Goal: Book appointment/travel/reservation

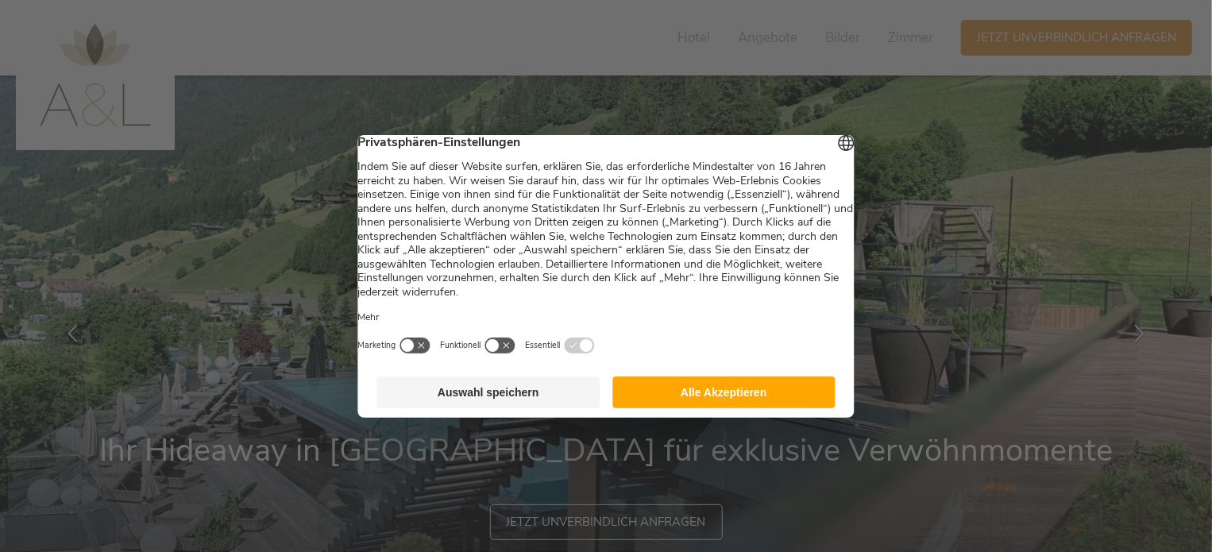
click at [762, 408] on button "Alle Akzeptieren" at bounding box center [723, 392] width 223 height 32
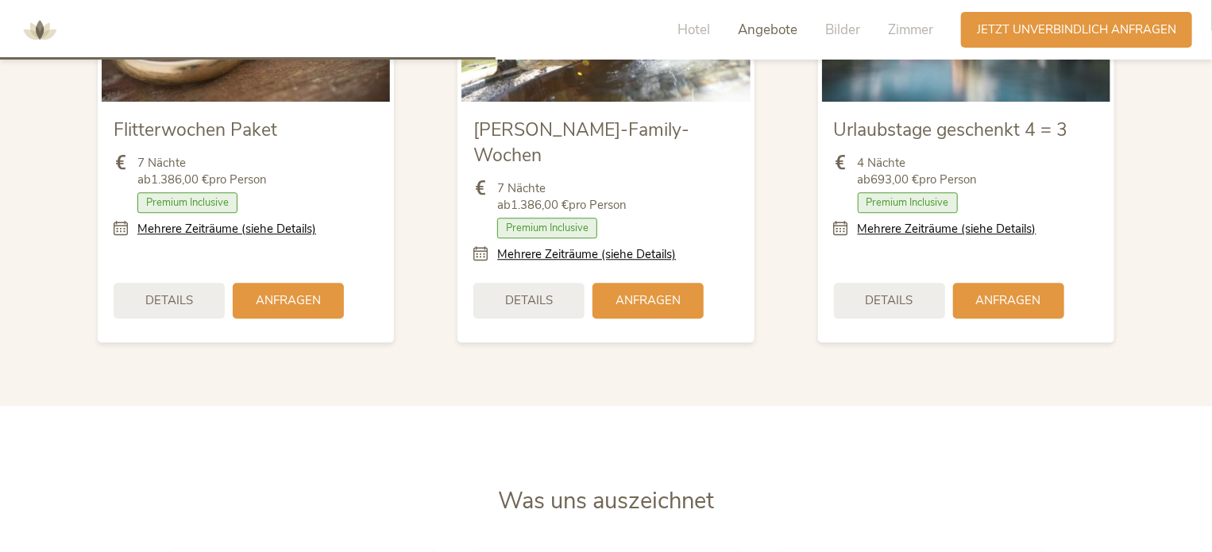
scroll to position [1955, 0]
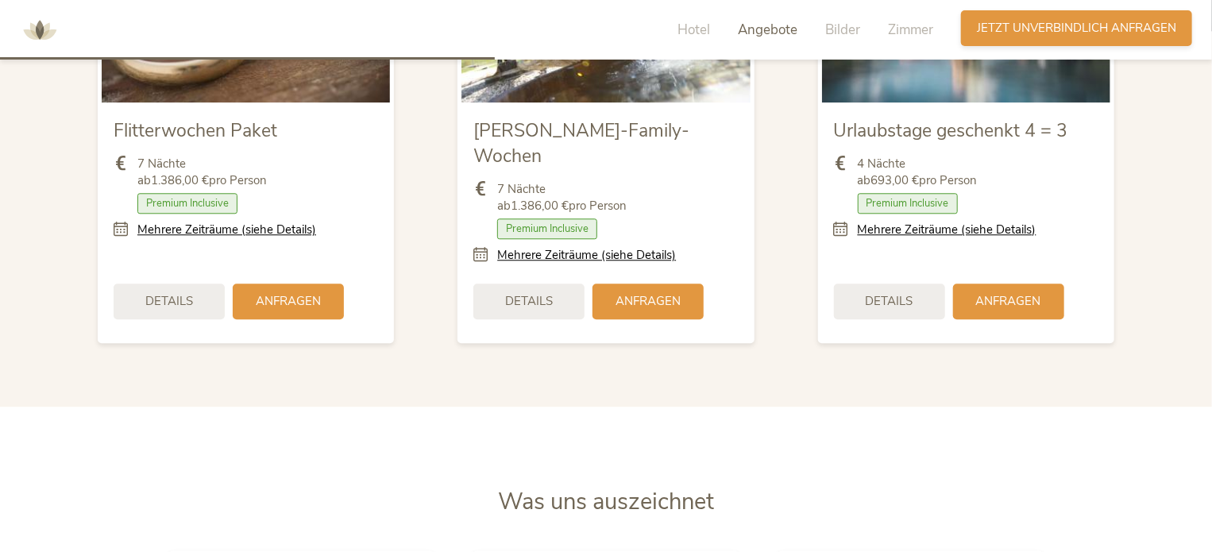
click at [1058, 17] on div "Anfragen Jetzt unverbindlich anfragen" at bounding box center [1076, 28] width 231 height 36
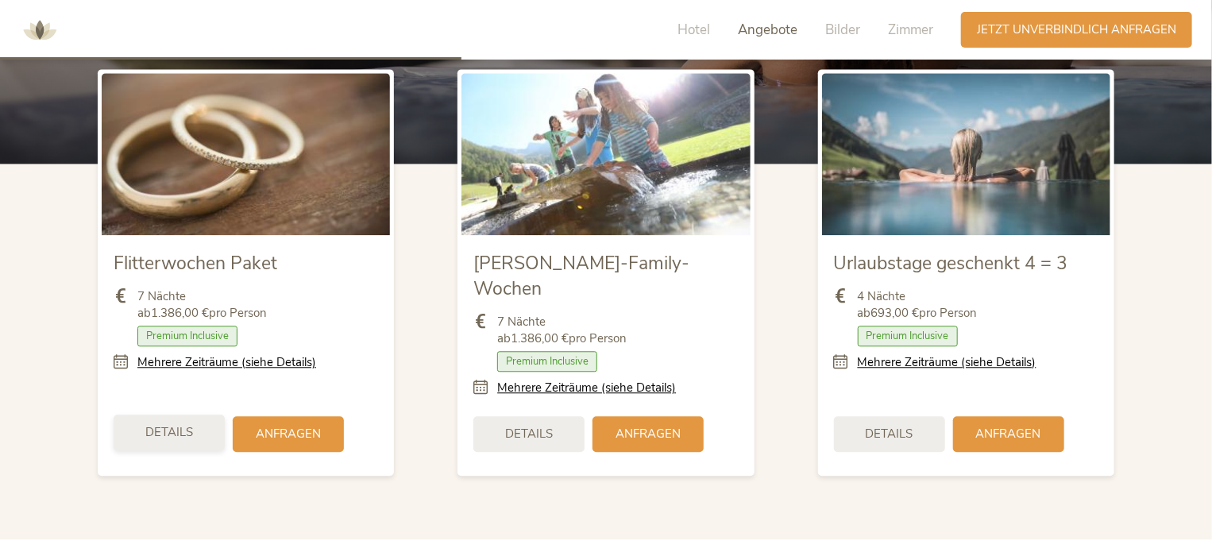
scroll to position [1823, 0]
click at [262, 424] on span "Anfragen" at bounding box center [288, 432] width 65 height 17
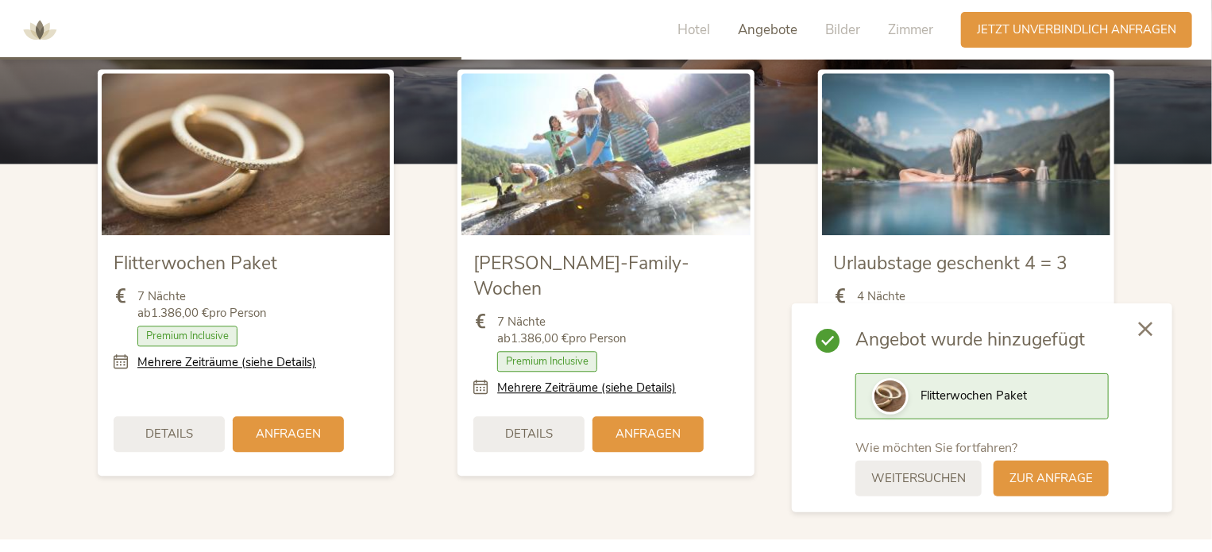
click at [1146, 341] on div at bounding box center [1145, 330] width 54 height 56
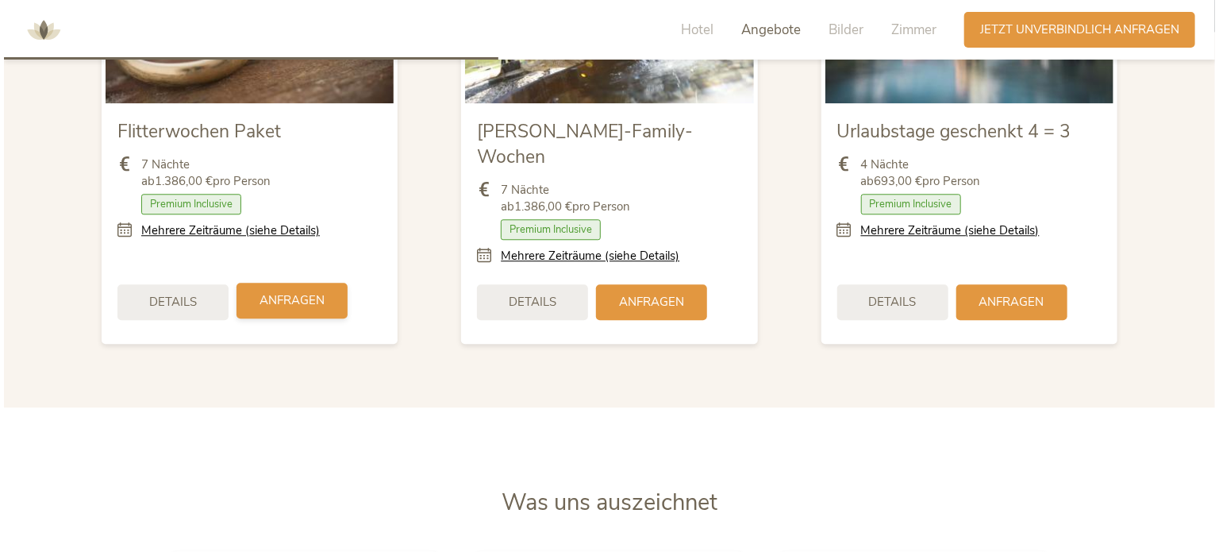
scroll to position [1953, 0]
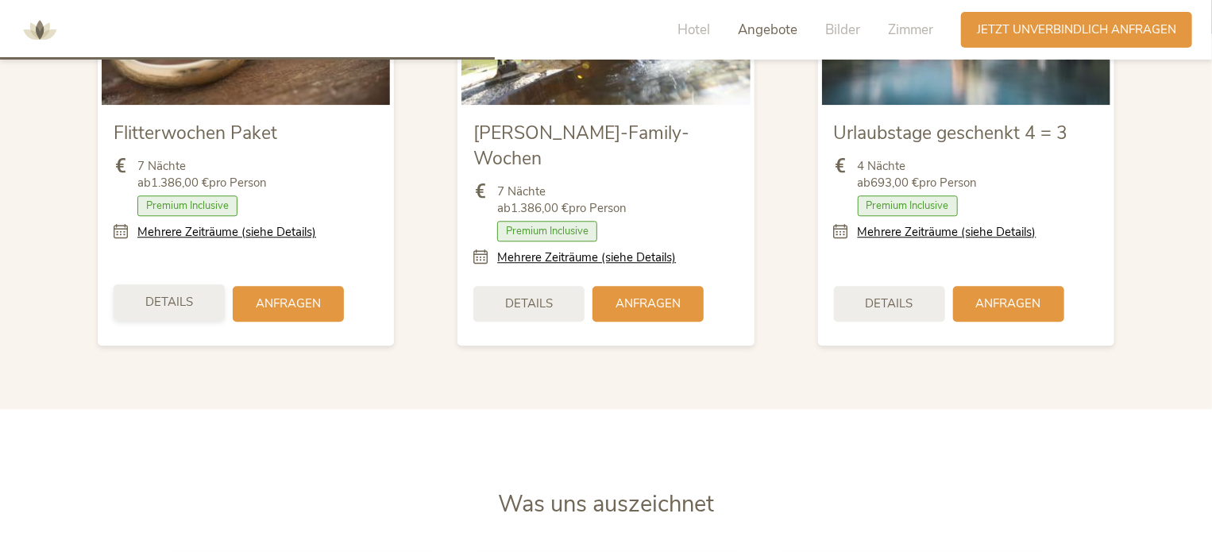
click at [170, 294] on span "Details" at bounding box center [169, 302] width 48 height 17
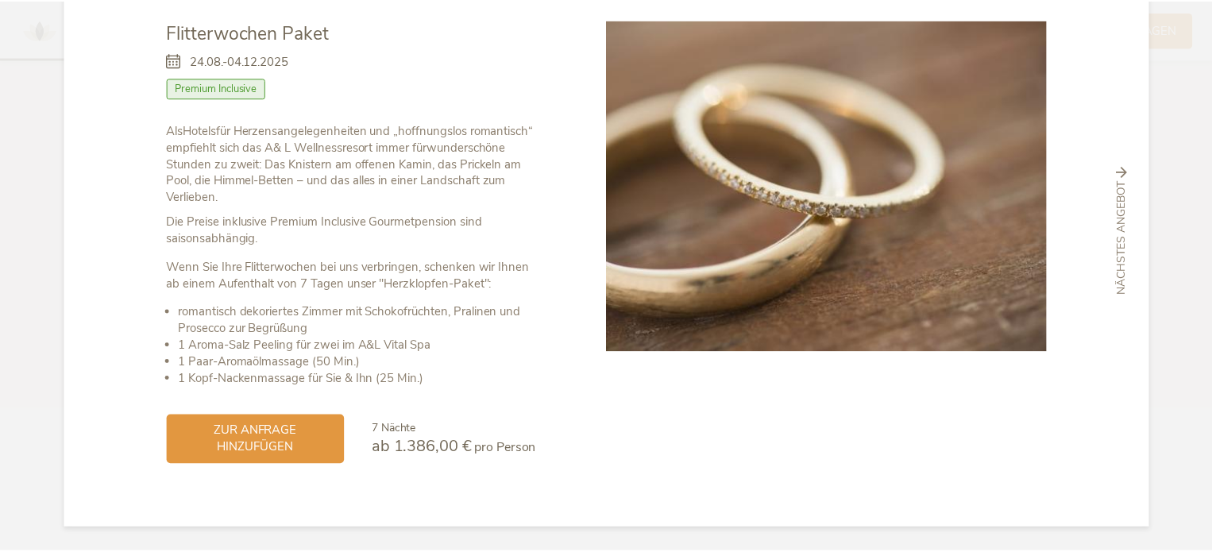
scroll to position [0, 0]
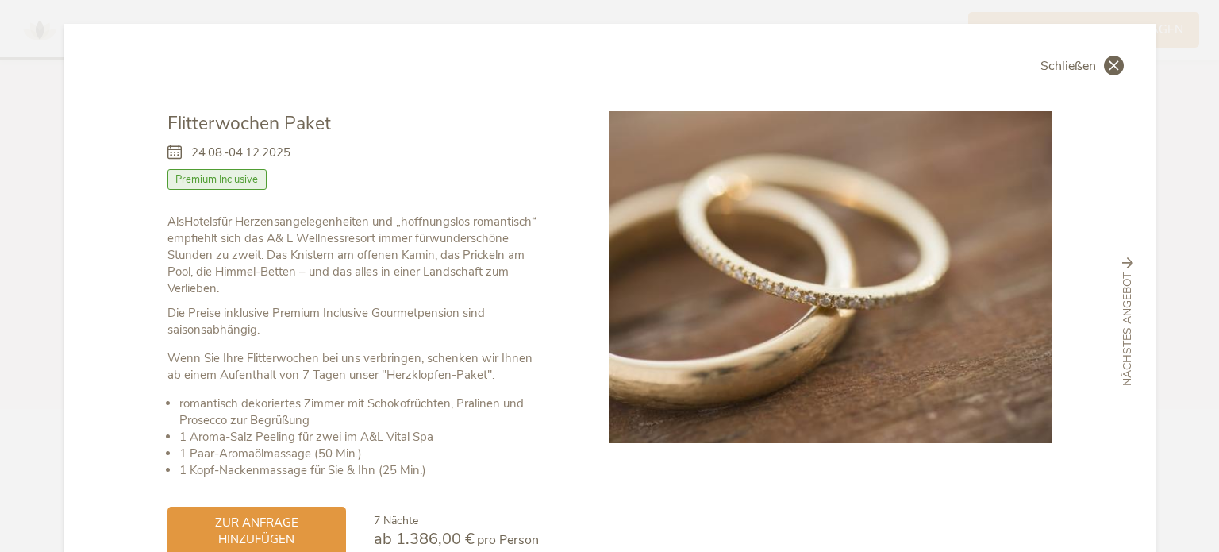
click at [1108, 75] on icon at bounding box center [1114, 66] width 20 height 20
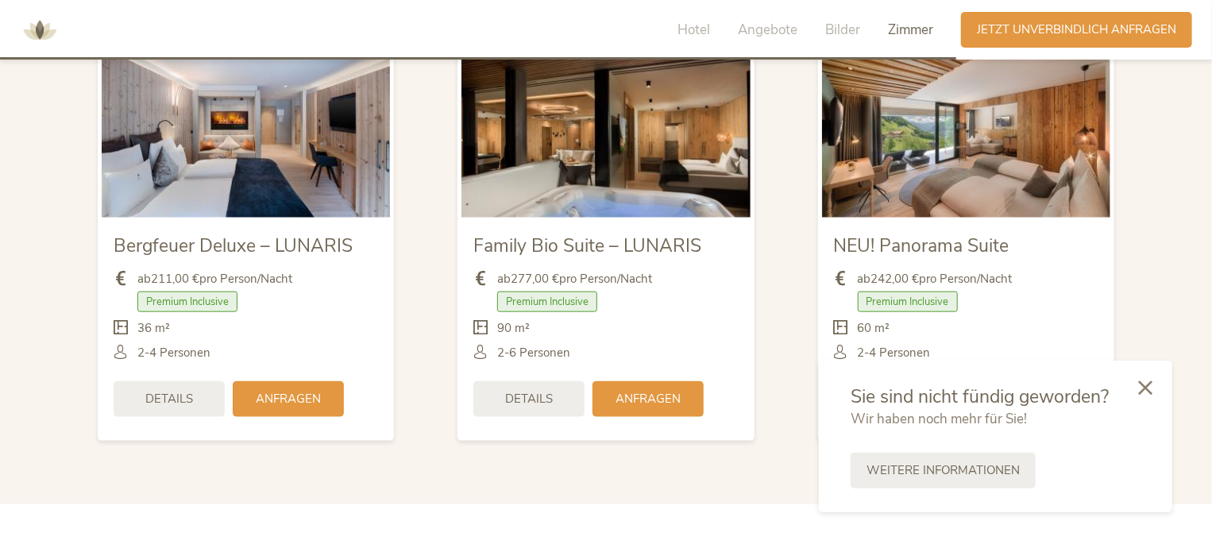
scroll to position [3777, 0]
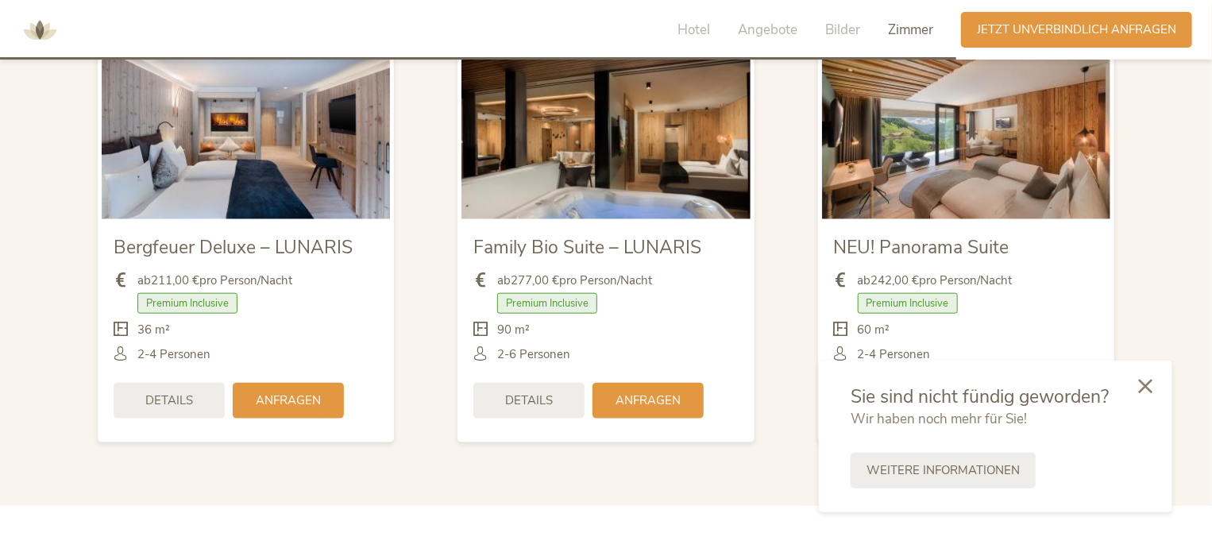
click at [1153, 380] on div at bounding box center [1145, 387] width 54 height 56
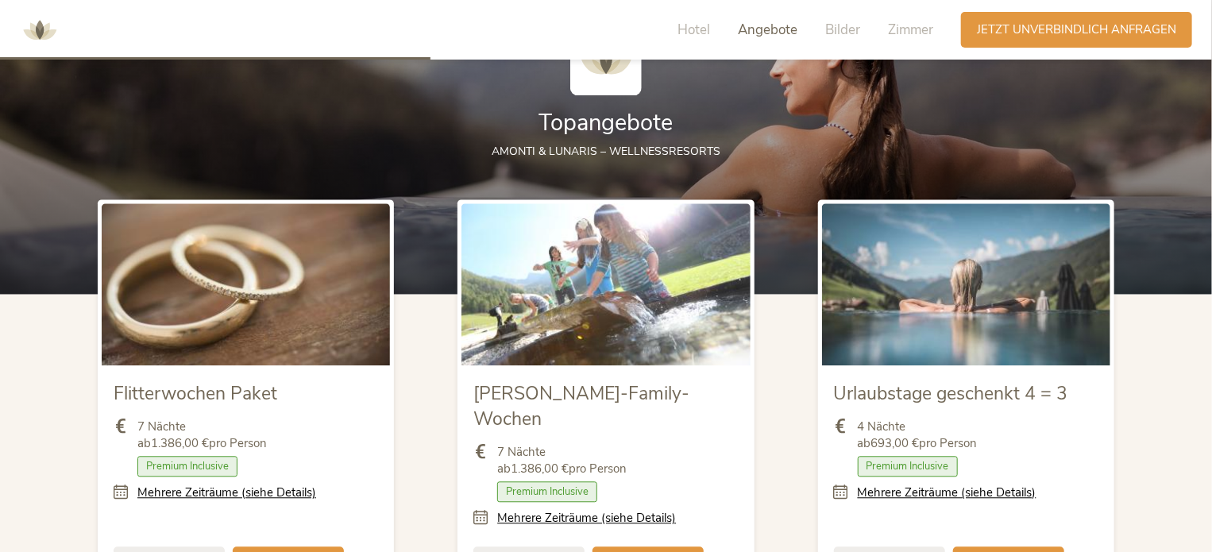
scroll to position [1705, 0]
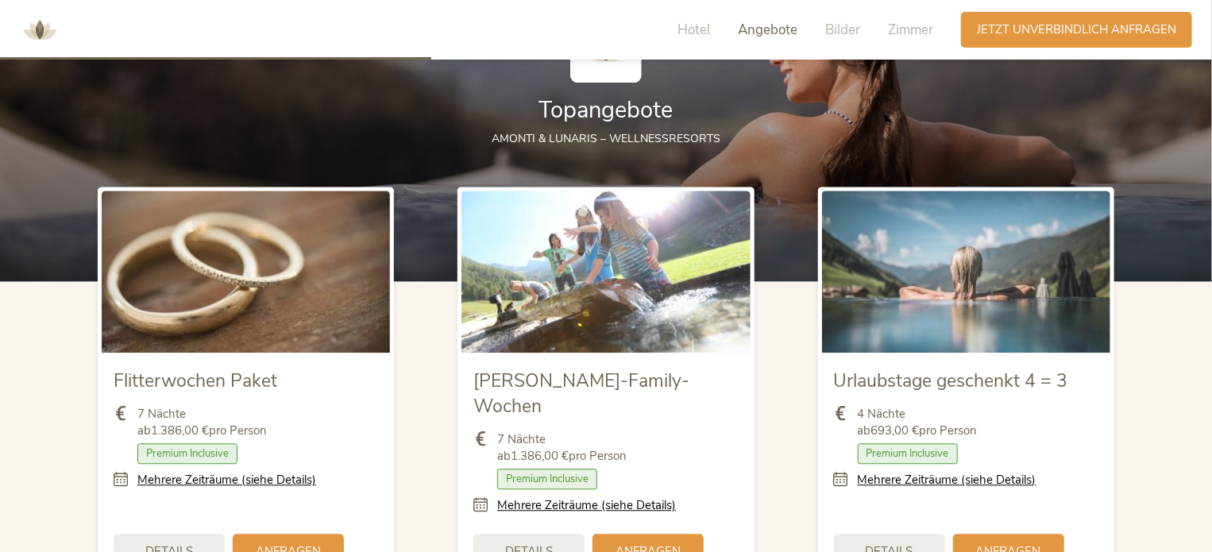
click at [1008, 326] on img at bounding box center [966, 272] width 288 height 162
click at [1022, 541] on span "Anfragen" at bounding box center [1008, 549] width 65 height 17
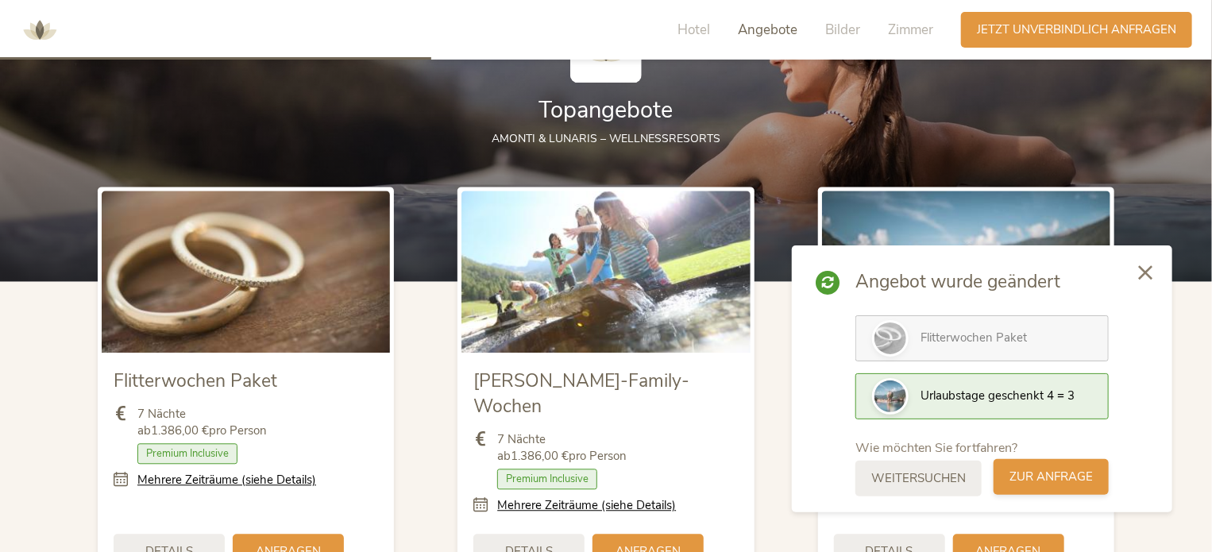
click at [1064, 478] on span "zur Anfrage" at bounding box center [1050, 476] width 83 height 17
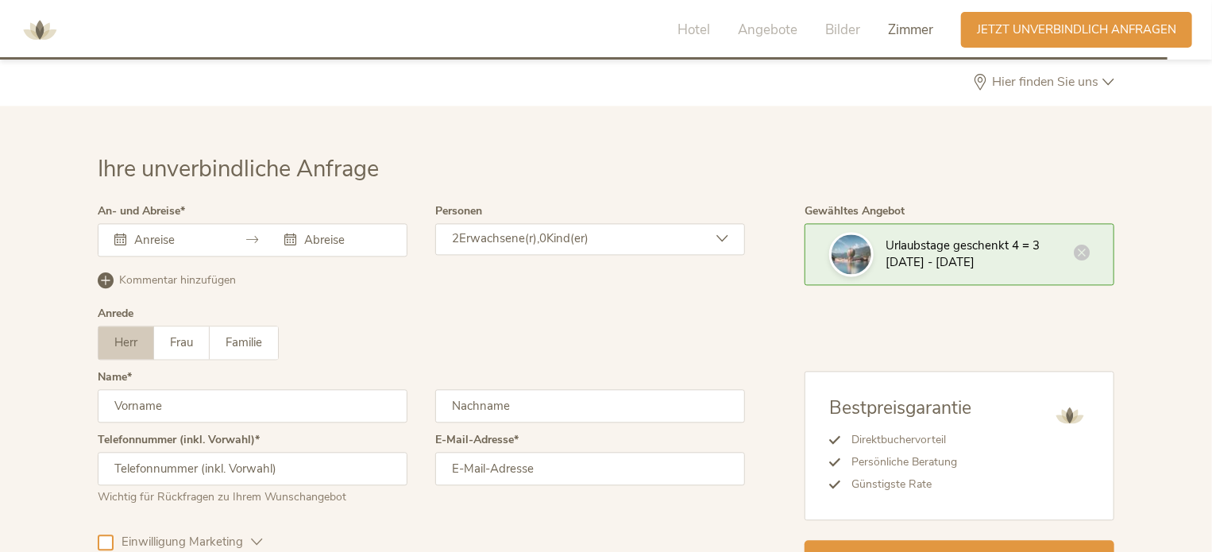
scroll to position [4680, 0]
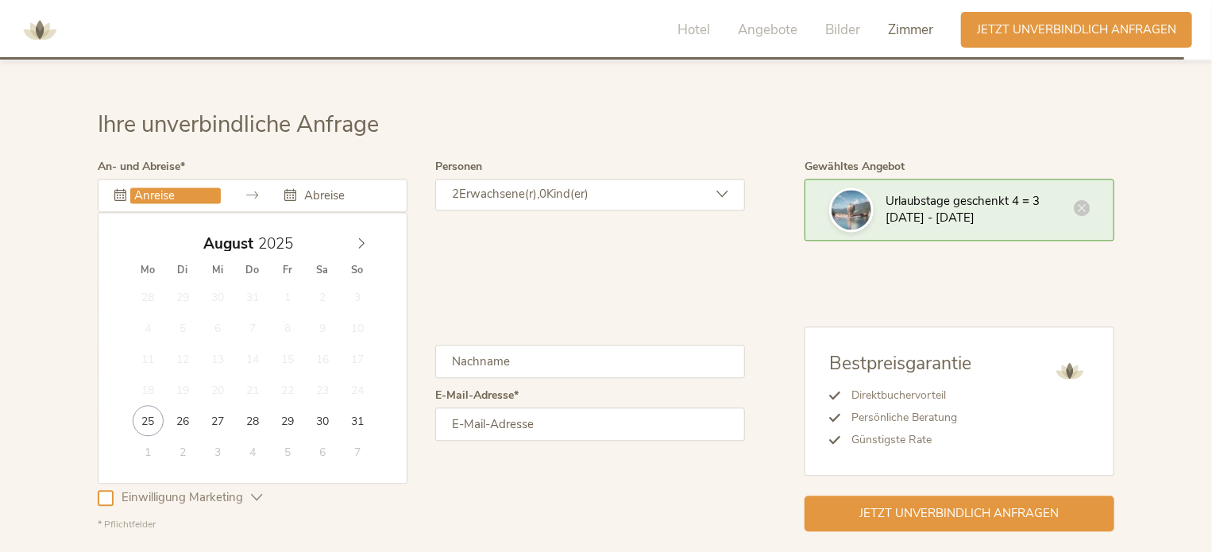
click at [152, 187] on input "text" at bounding box center [175, 195] width 91 height 16
click at [362, 237] on icon at bounding box center [361, 242] width 11 height 11
type input "[DATE]"
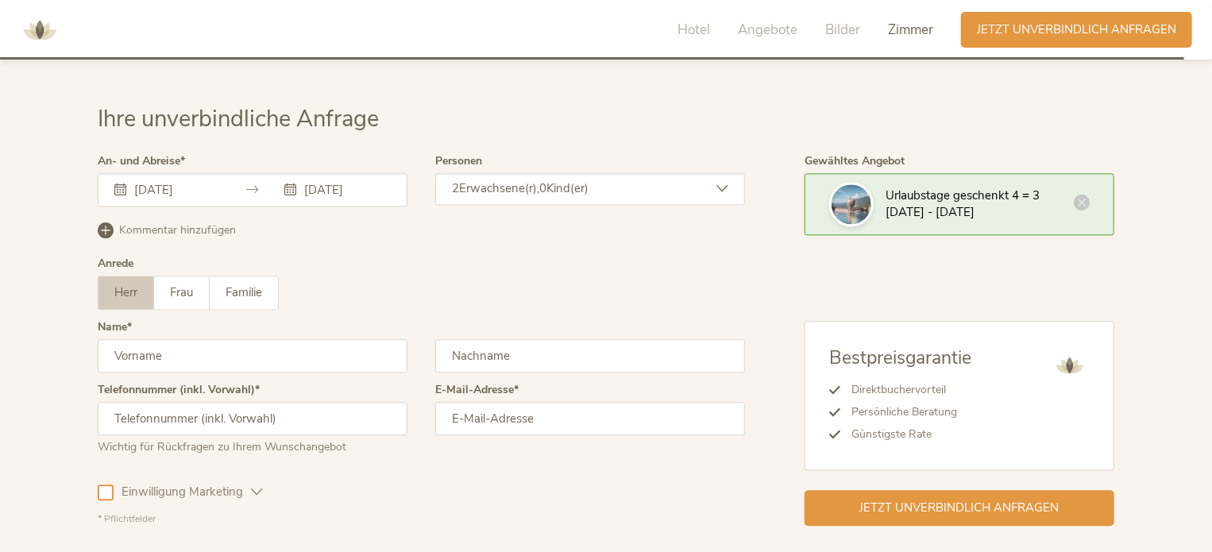
scroll to position [4678, 0]
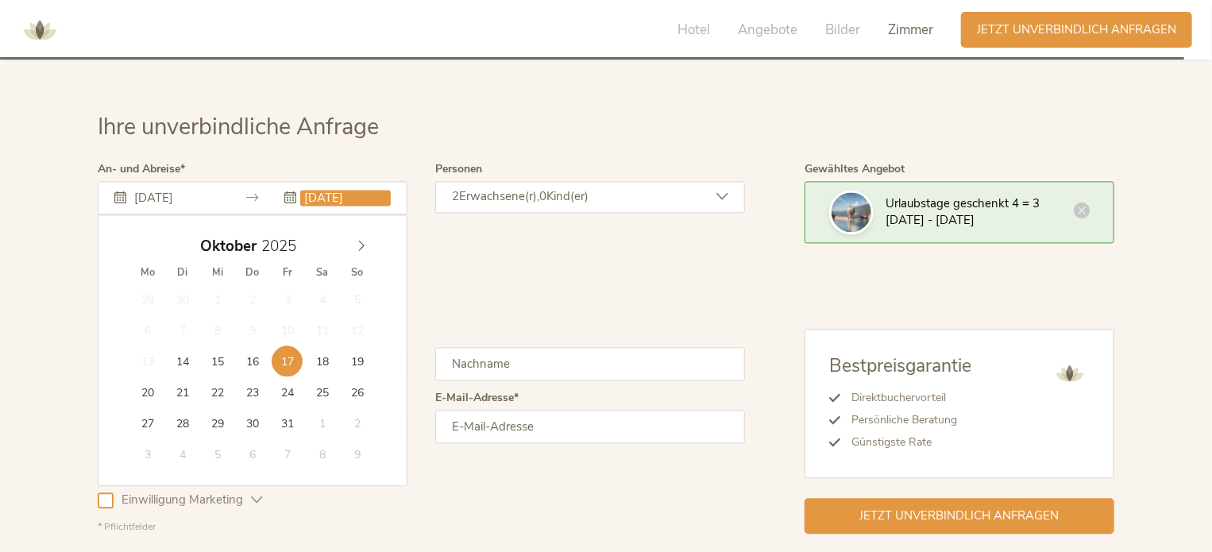
click at [318, 190] on input "[DATE]" at bounding box center [345, 198] width 91 height 16
click at [603, 266] on div "Anrede Herr Frau Familie Herr Frau Familie" at bounding box center [421, 298] width 647 height 64
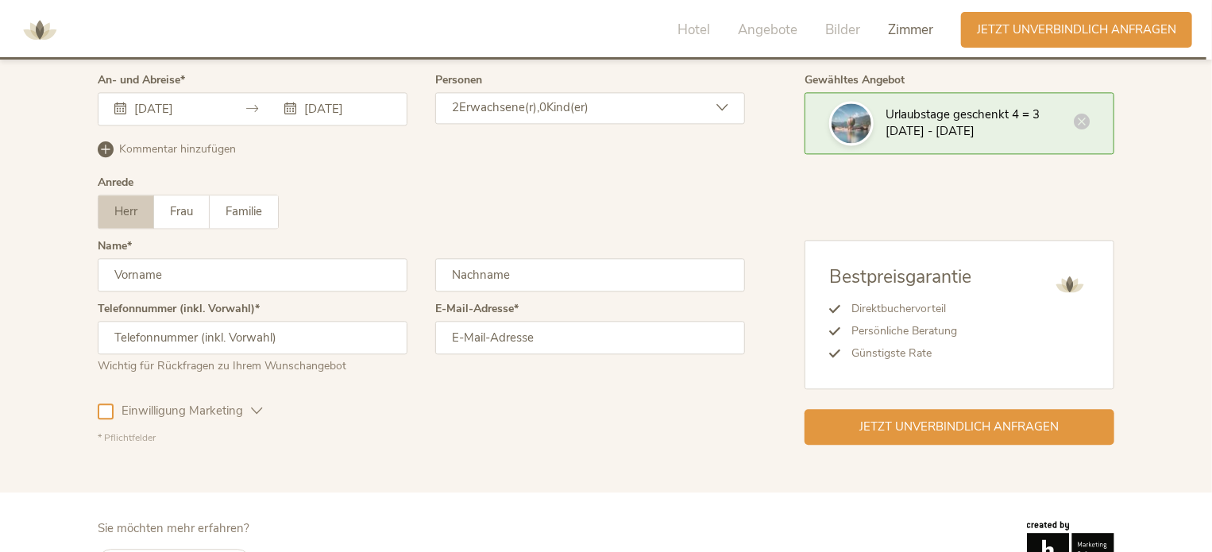
scroll to position [4767, 0]
click at [258, 203] on span "Familie" at bounding box center [243, 211] width 37 height 16
click at [160, 195] on label "Frau" at bounding box center [182, 211] width 56 height 33
click at [122, 203] on span "Herr" at bounding box center [125, 211] width 23 height 16
click at [246, 203] on span "Familie" at bounding box center [243, 211] width 37 height 16
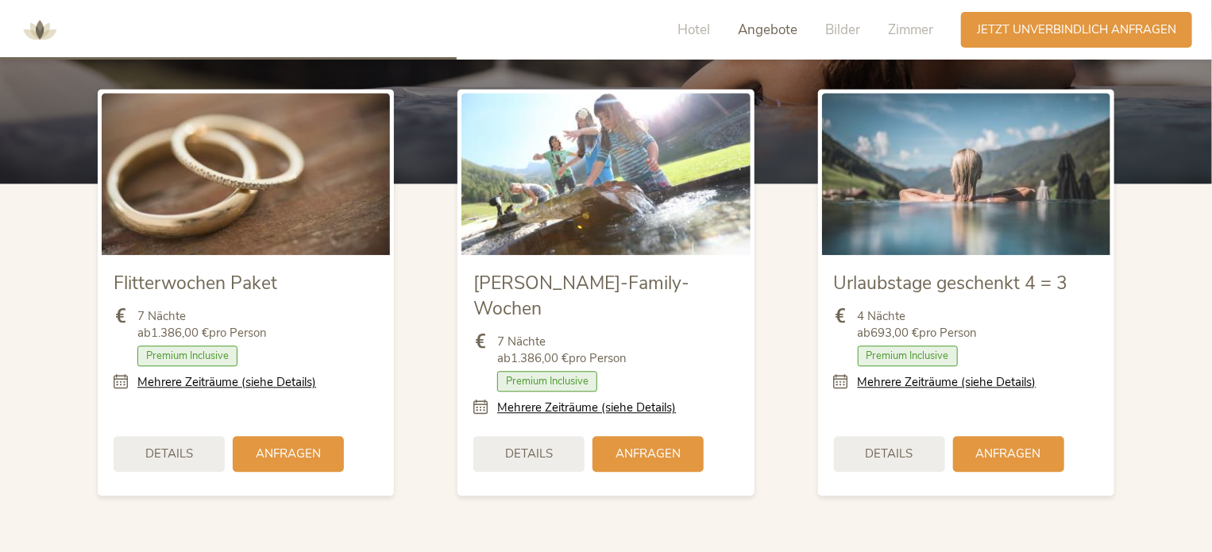
scroll to position [1802, 0]
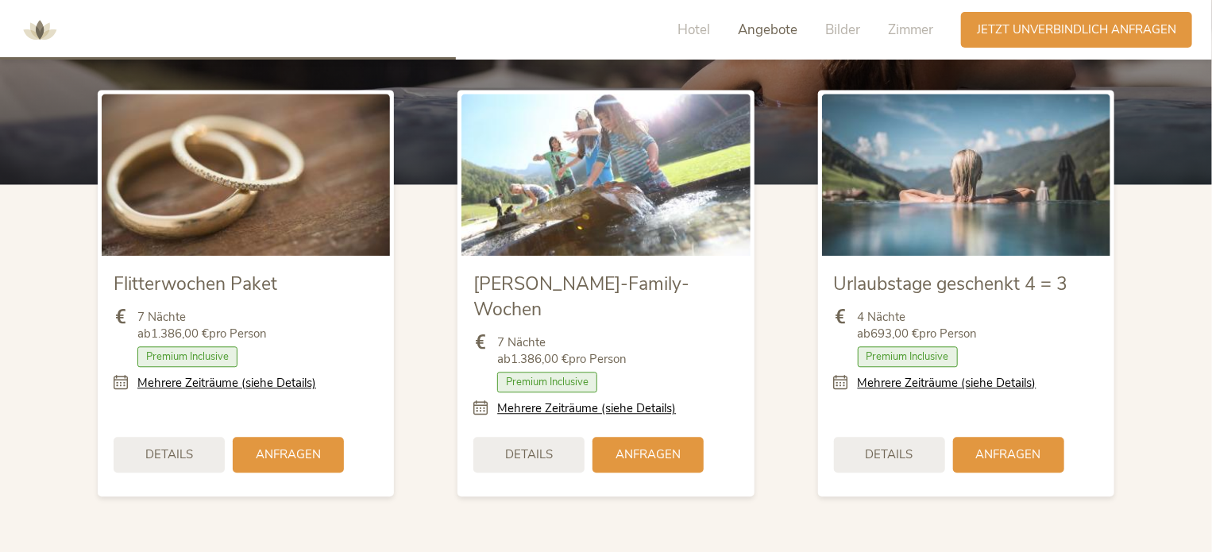
click at [252, 164] on img at bounding box center [246, 175] width 288 height 162
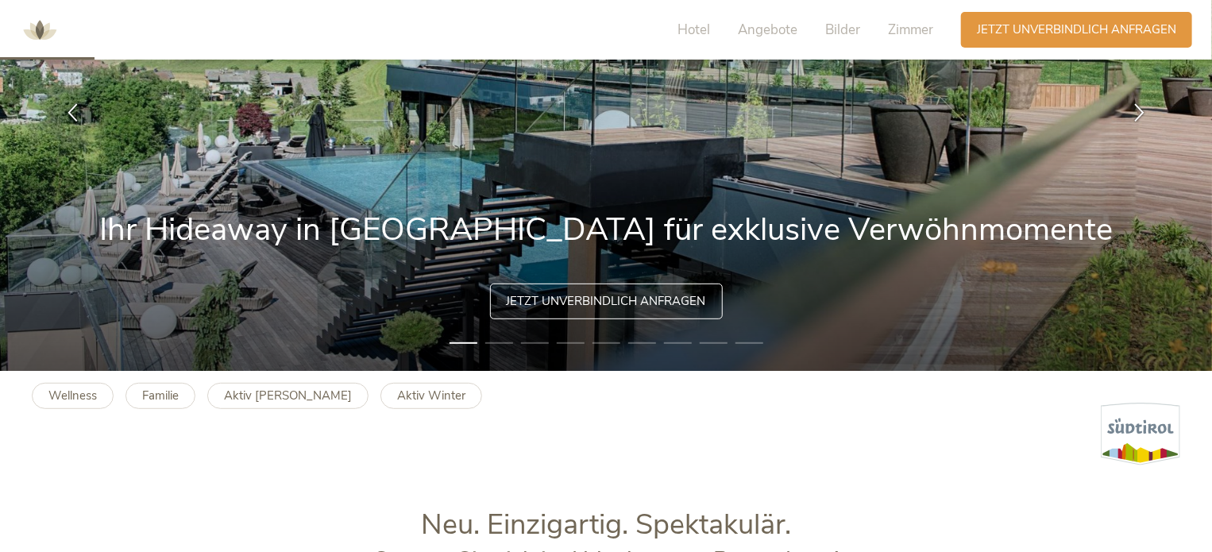
scroll to position [0, 0]
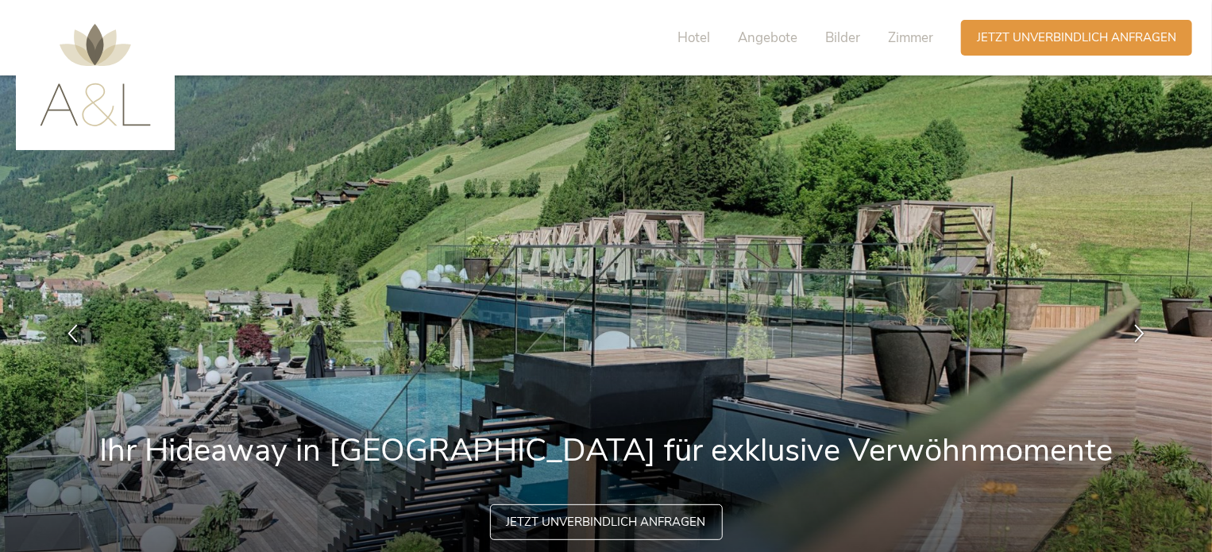
click at [449, 342] on img at bounding box center [606, 333] width 1212 height 516
click at [689, 46] on span "Hotel" at bounding box center [693, 38] width 33 height 18
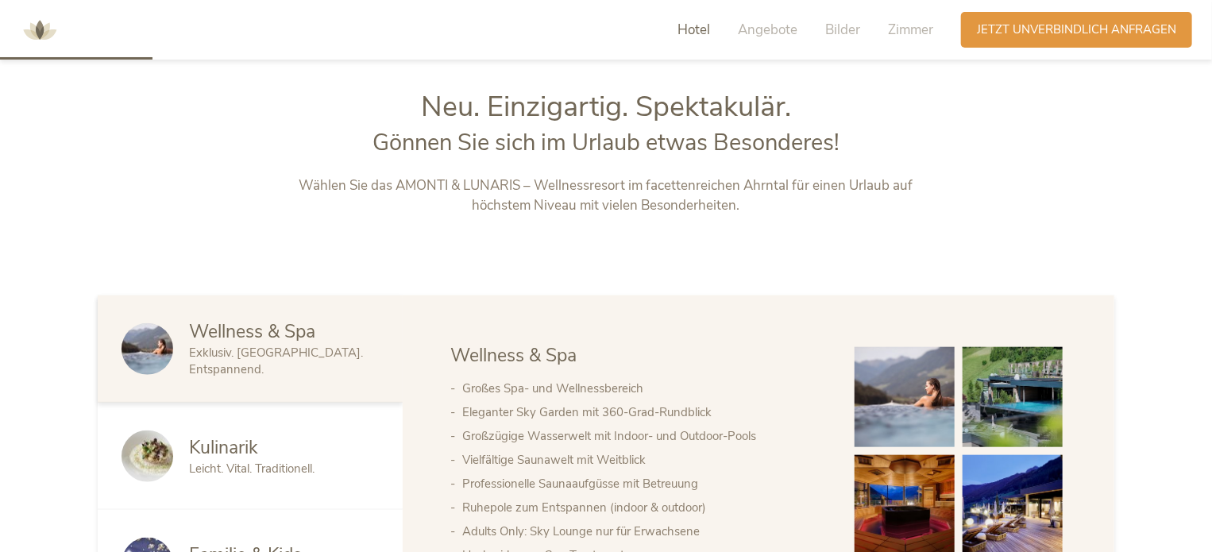
scroll to position [646, 0]
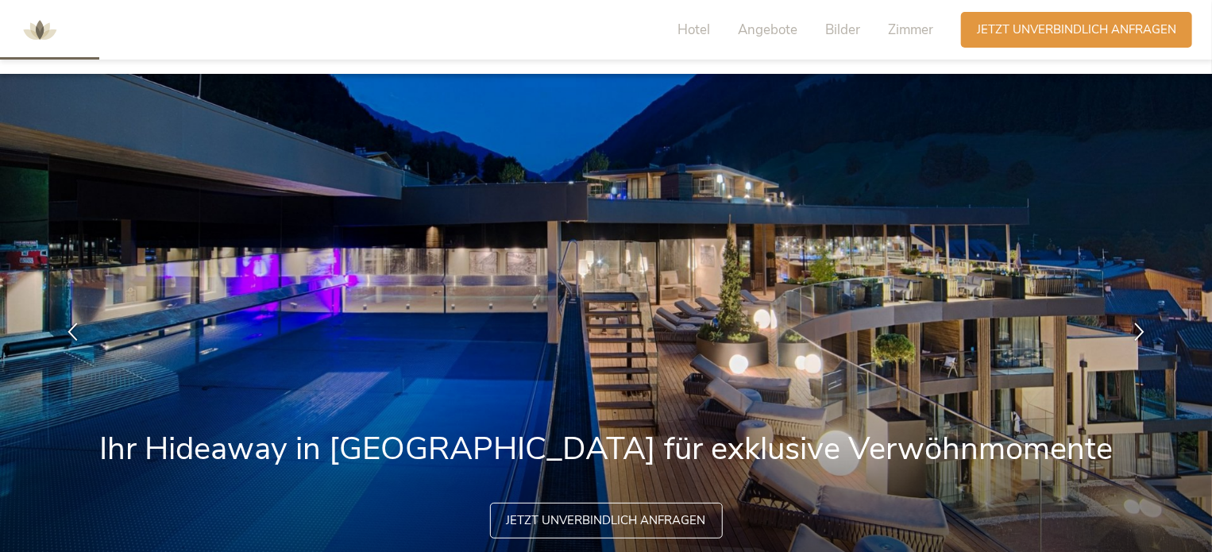
scroll to position [0, 0]
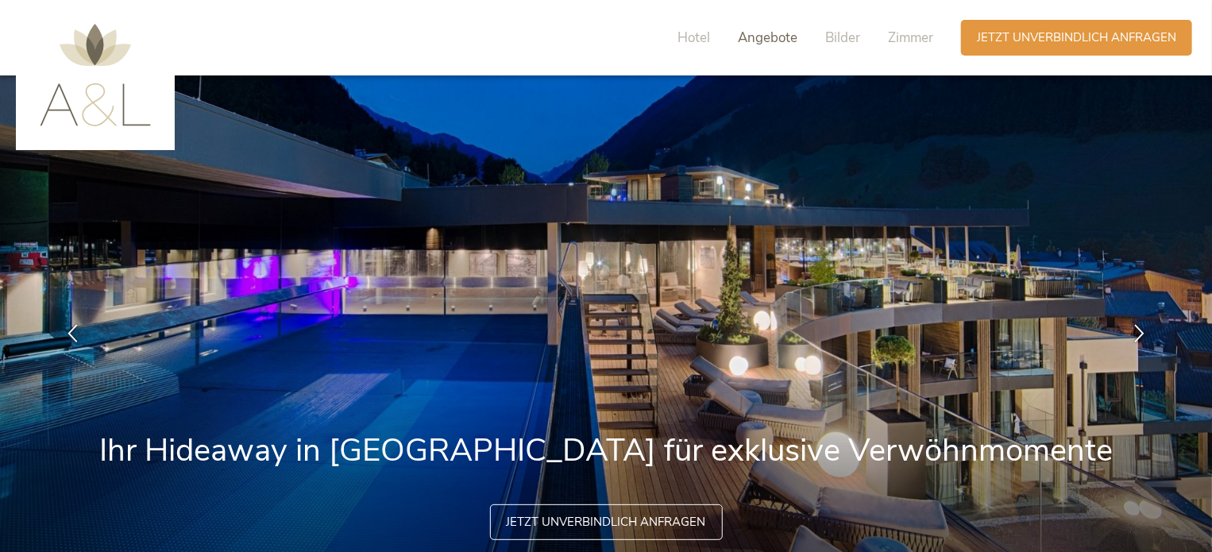
click at [758, 43] on span "Angebote" at bounding box center [768, 38] width 60 height 18
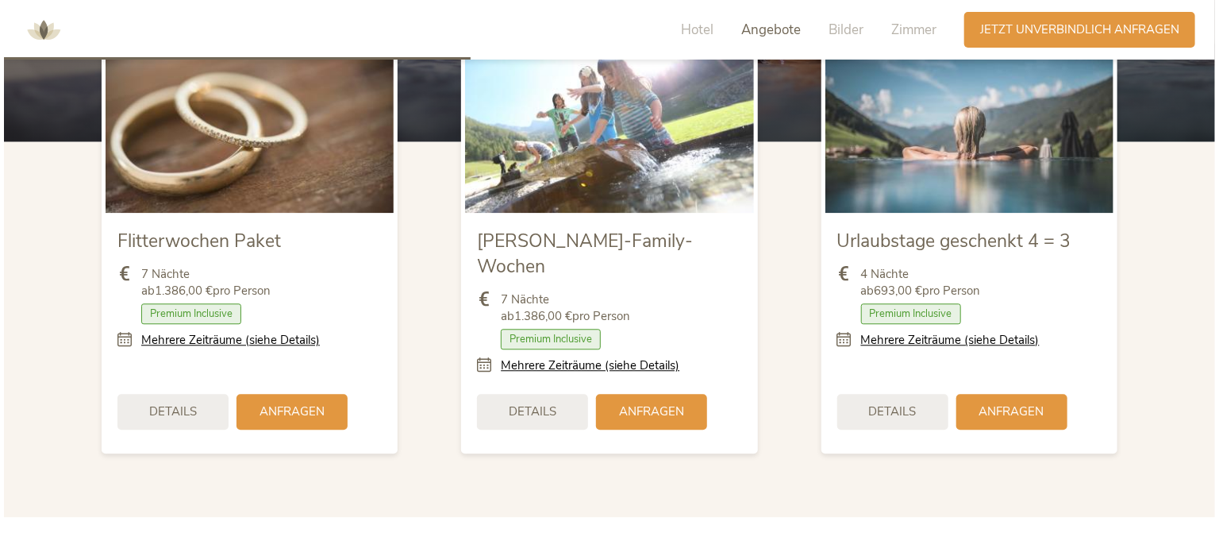
scroll to position [1846, 0]
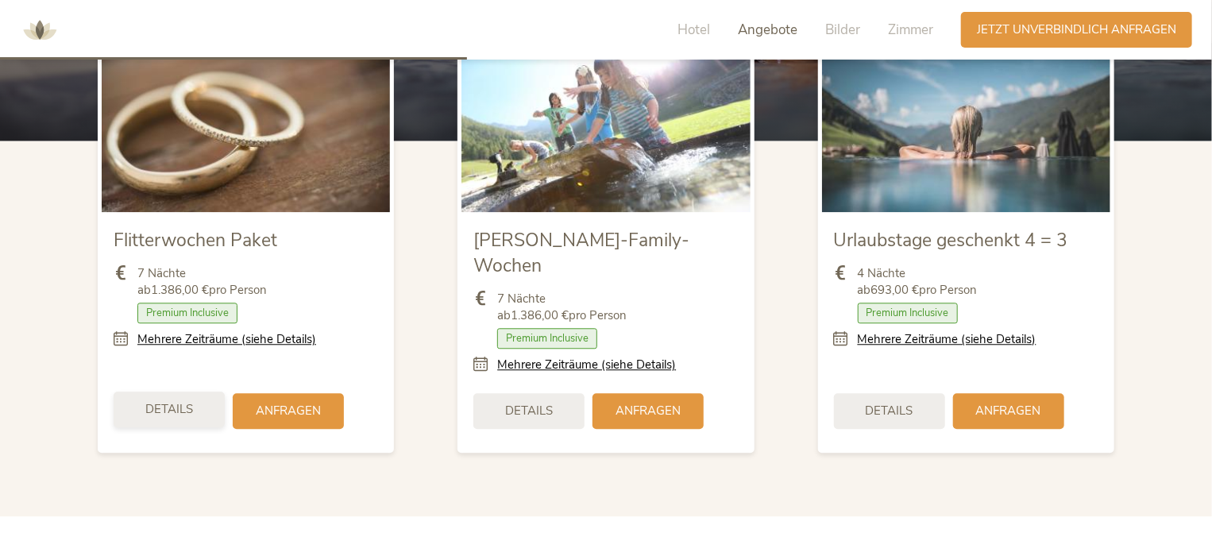
click at [189, 401] on span "Details" at bounding box center [169, 409] width 48 height 17
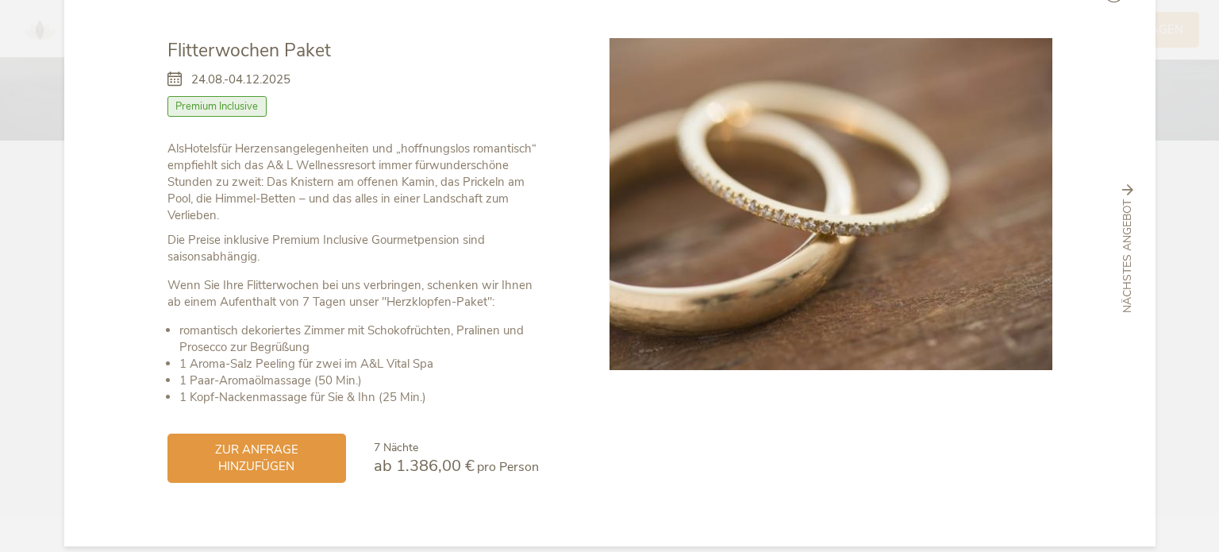
scroll to position [0, 0]
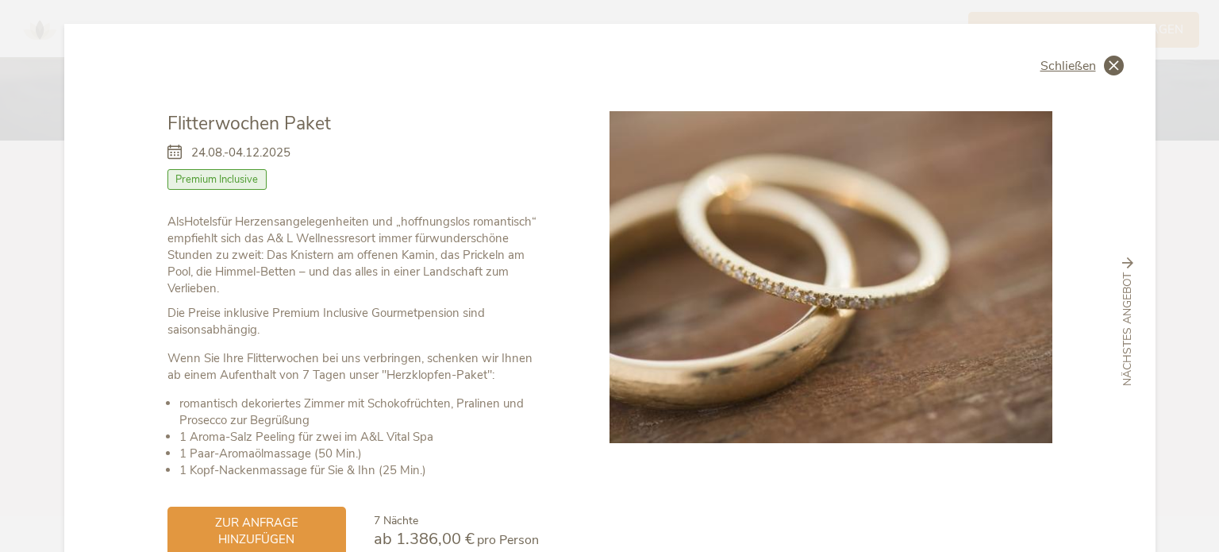
click at [1077, 72] on span "Schließen" at bounding box center [1069, 66] width 56 height 13
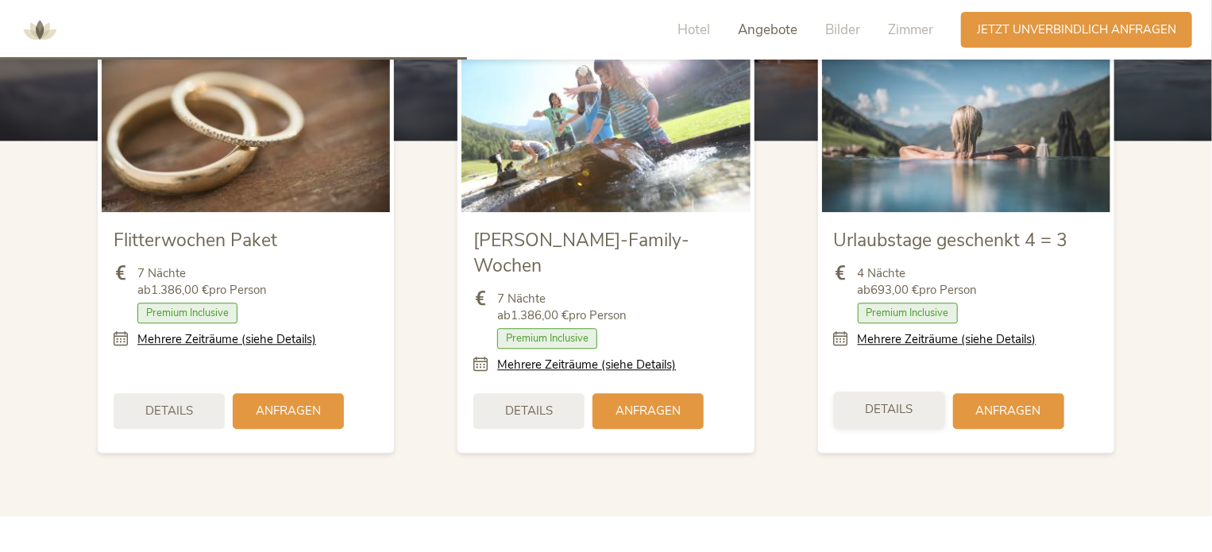
click at [915, 391] on div "Details" at bounding box center [889, 409] width 111 height 36
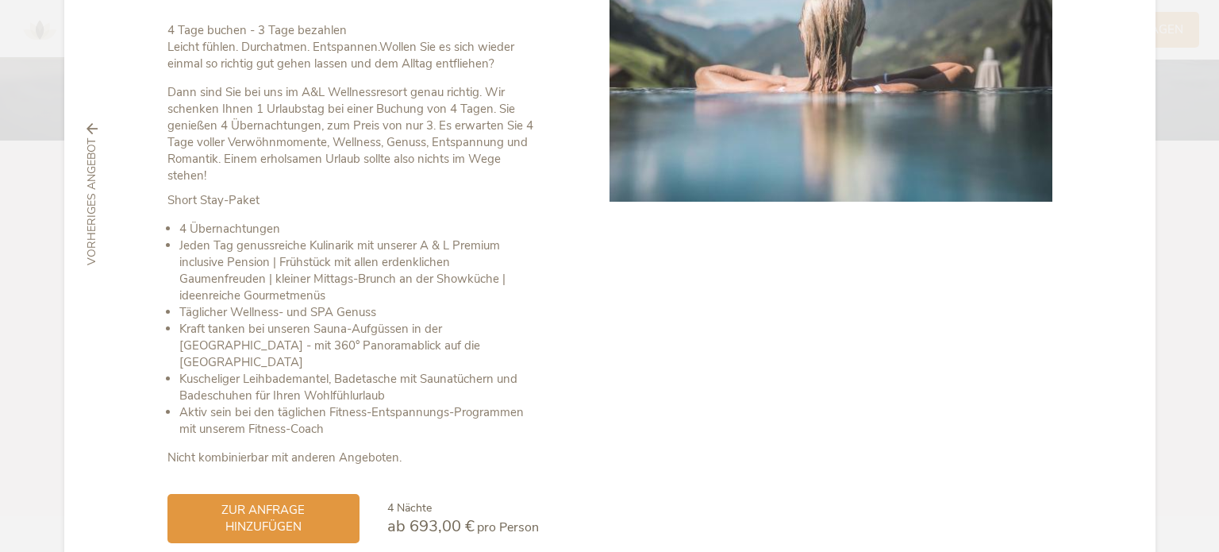
scroll to position [302, 0]
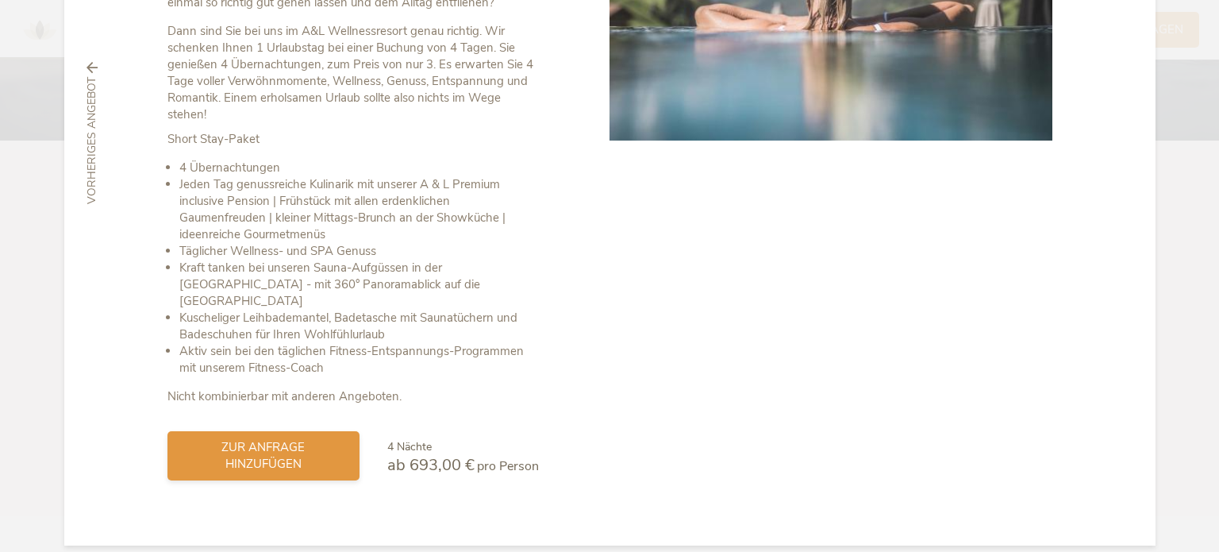
click at [257, 439] on span "zur Anfrage hinzufügen" at bounding box center [263, 455] width 160 height 33
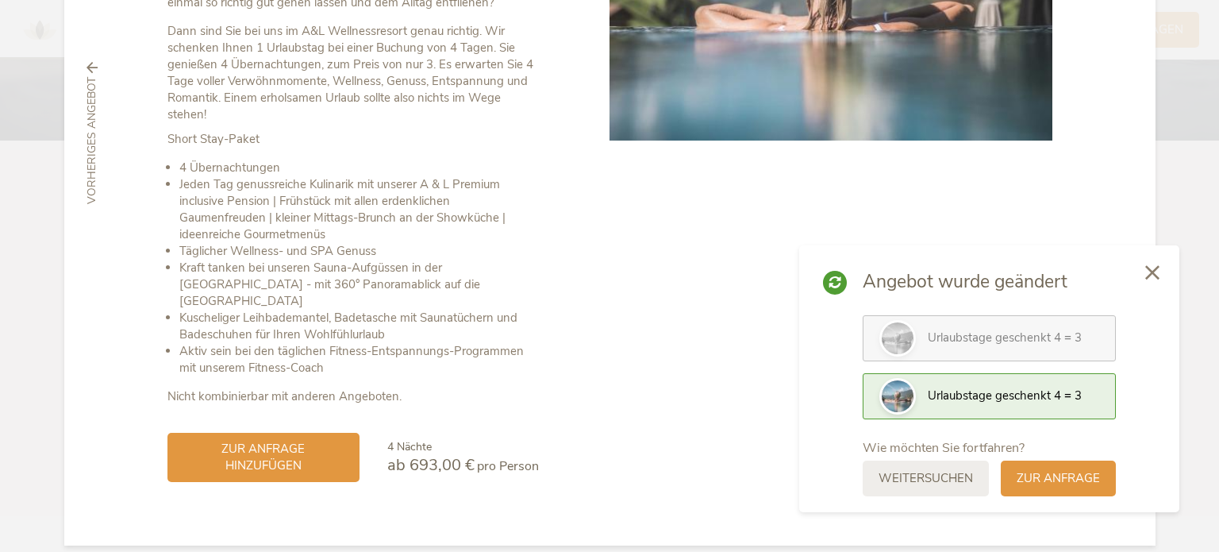
click at [981, 399] on span "Urlaubstage geschenkt 4 = 3" at bounding box center [1005, 395] width 154 height 16
click at [1041, 468] on span "zur Anfrage" at bounding box center [1058, 476] width 83 height 17
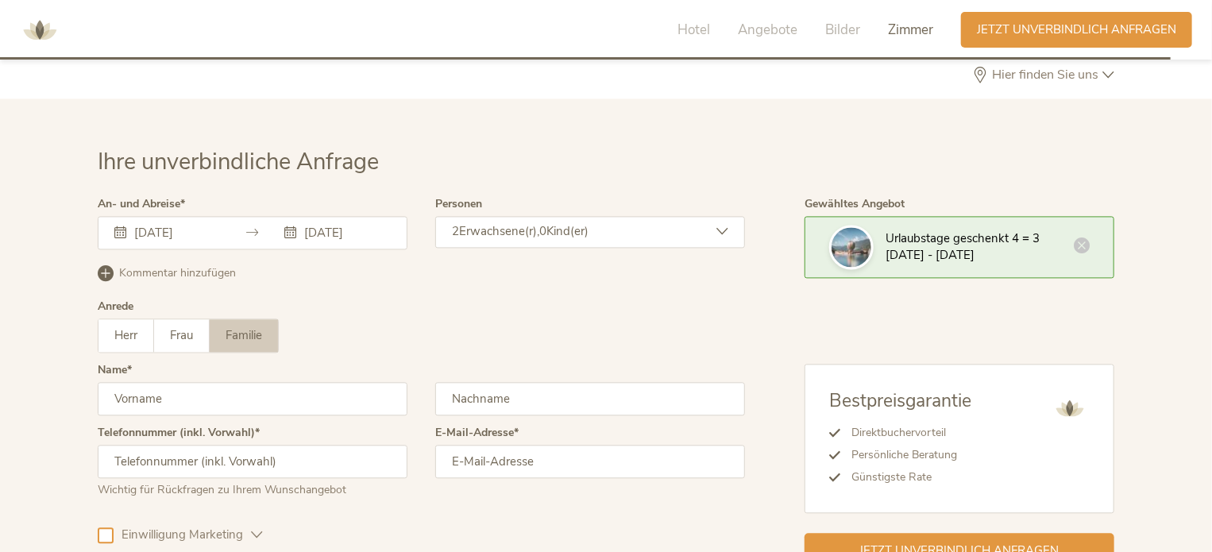
scroll to position [4680, 0]
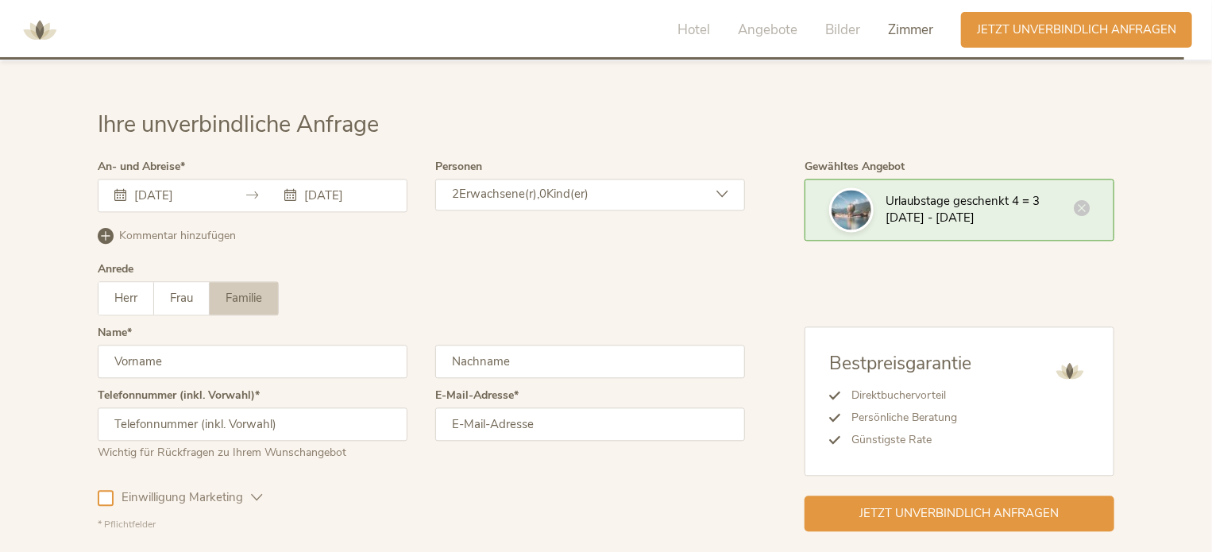
click at [698, 226] on div "Kommentar hinzufügen Kommentar entfernen" at bounding box center [421, 244] width 647 height 40
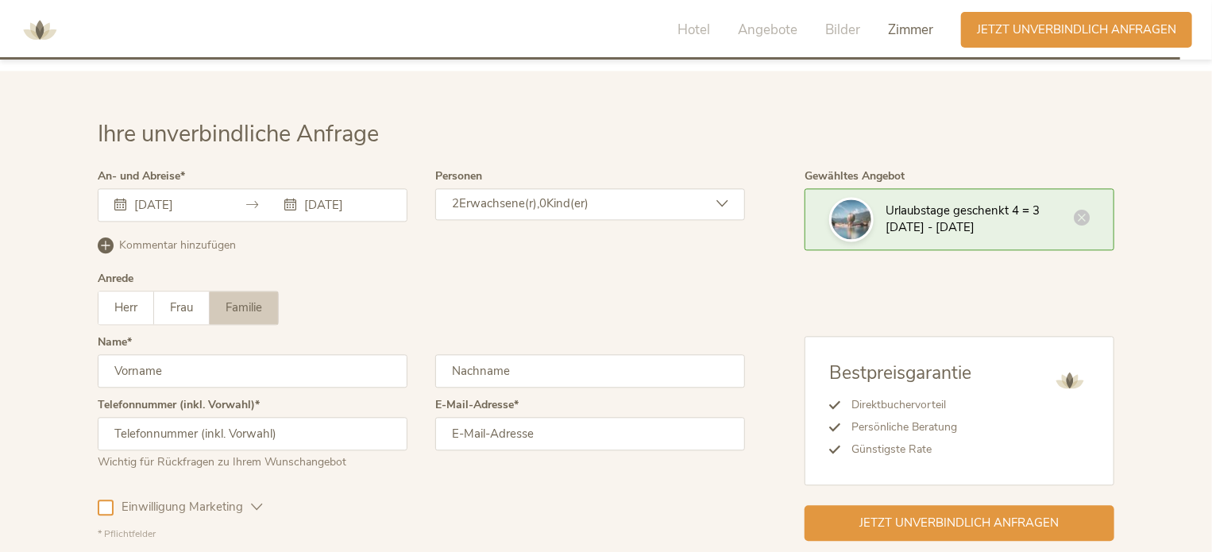
scroll to position [4659, 0]
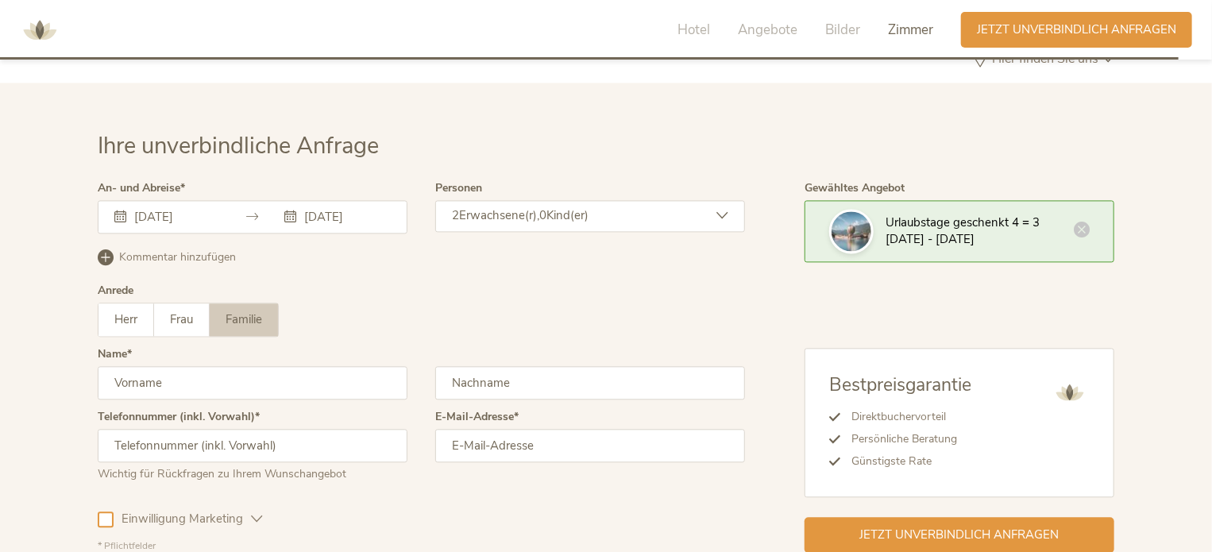
click at [329, 200] on div "[DATE] [DATE]" at bounding box center [253, 216] width 310 height 33
click at [289, 210] on icon at bounding box center [290, 216] width 12 height 12
click at [299, 209] on div "[DATE]" at bounding box center [337, 217] width 106 height 16
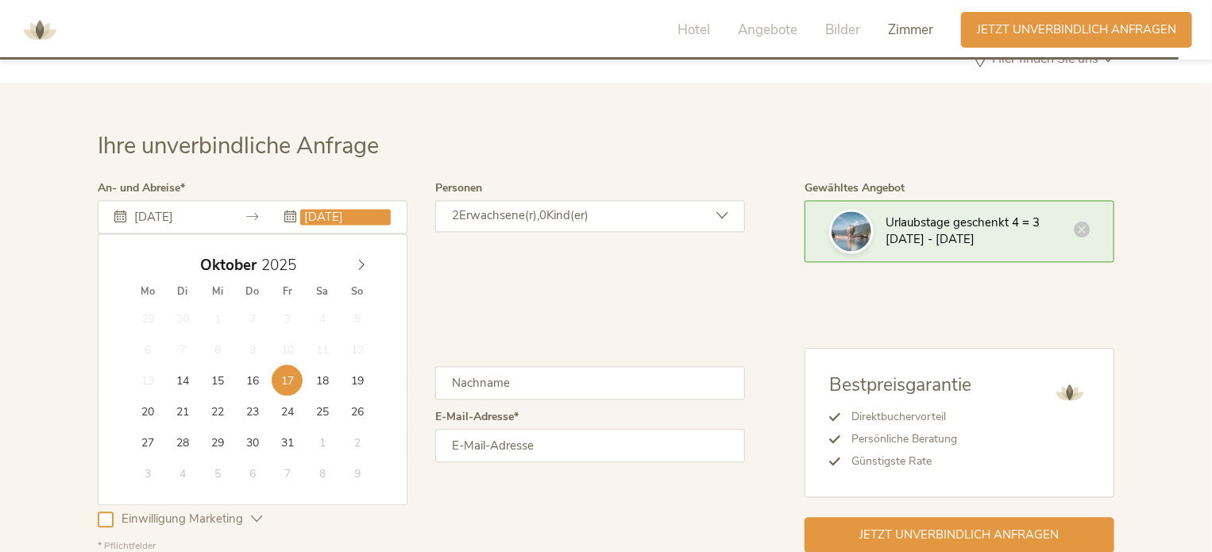
click at [322, 209] on input "[DATE]" at bounding box center [345, 217] width 91 height 16
type input "[DATE]"
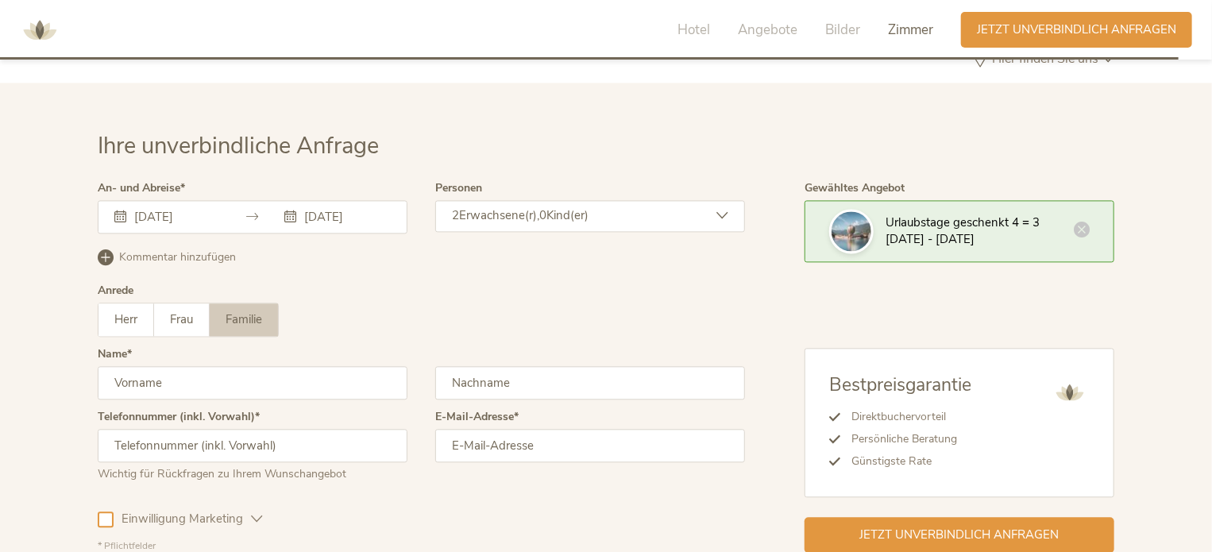
click at [168, 366] on input "text" at bounding box center [253, 382] width 310 height 33
click at [133, 311] on span "Herr" at bounding box center [125, 319] width 23 height 16
click at [259, 366] on input "Feli" at bounding box center [253, 382] width 310 height 33
type input "[PERSON_NAME]"
click at [562, 366] on input "text" at bounding box center [590, 382] width 310 height 33
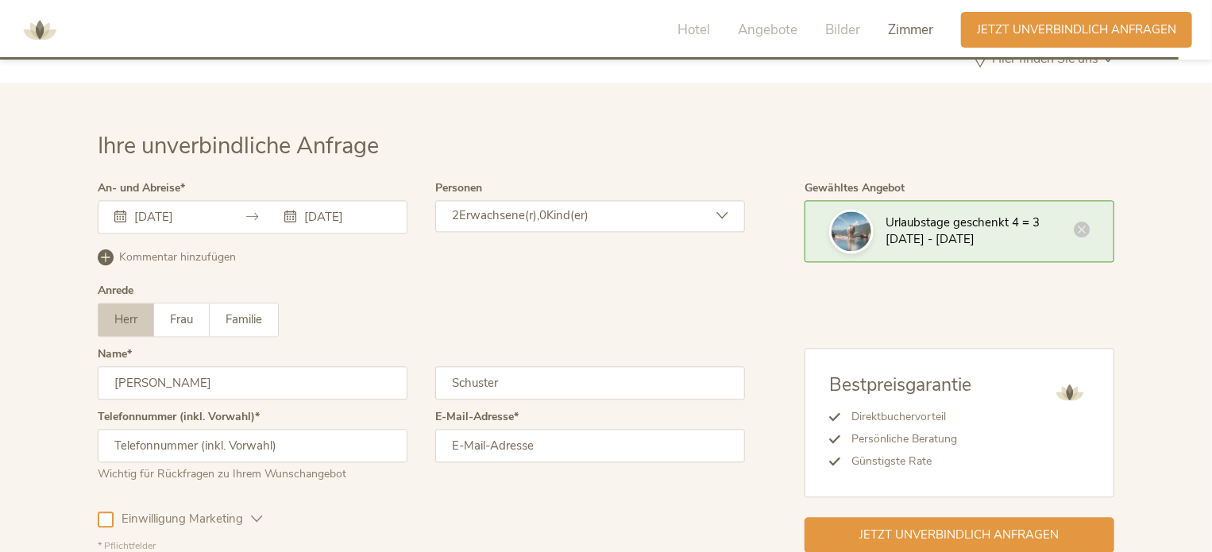
type input "Schuster"
click at [254, 429] on input "text" at bounding box center [253, 445] width 310 height 33
type input "004915774103884"
type input "[EMAIL_ADDRESS][DOMAIN_NAME]"
click at [107, 511] on div at bounding box center [106, 519] width 16 height 16
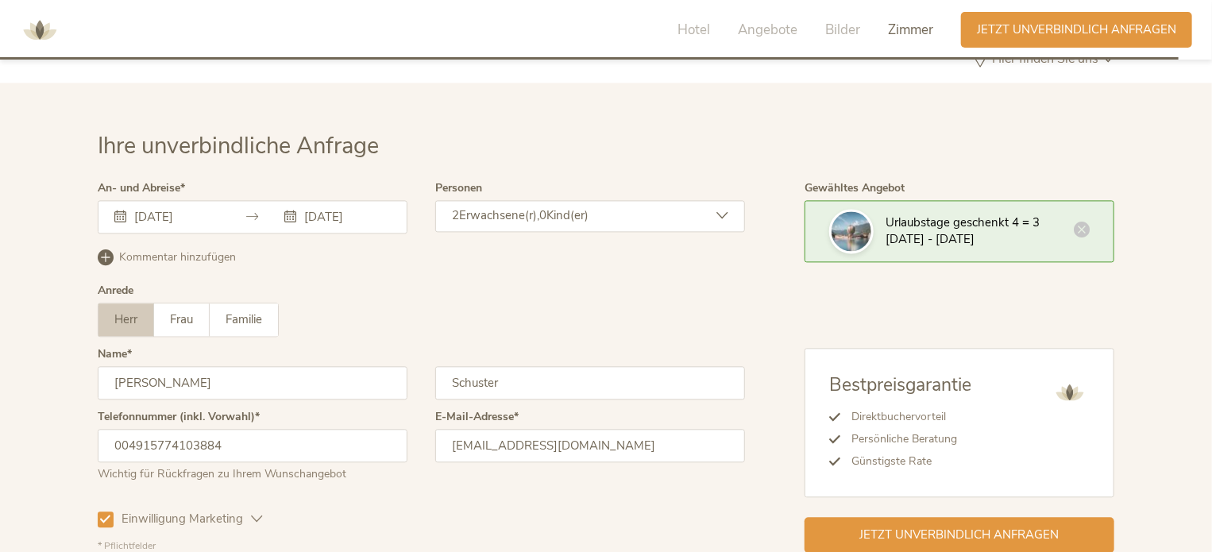
scroll to position [4789, 0]
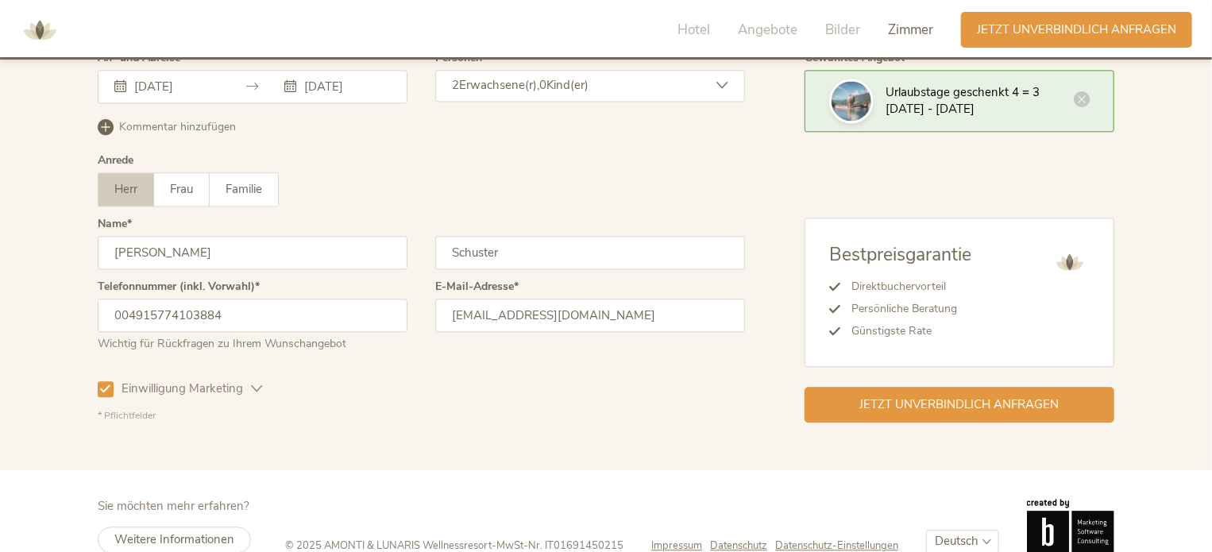
click at [102, 383] on icon at bounding box center [106, 388] width 10 height 10
click at [975, 385] on div "Jetzt unverbindlich anfragen" at bounding box center [959, 403] width 310 height 36
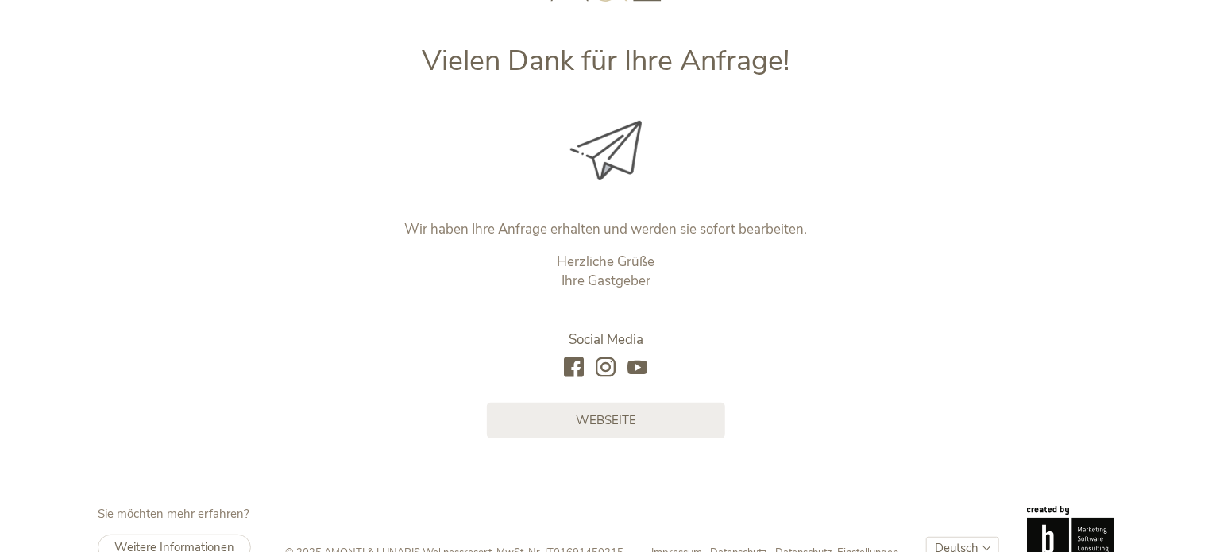
scroll to position [216, 0]
